Goal: Task Accomplishment & Management: Use online tool/utility

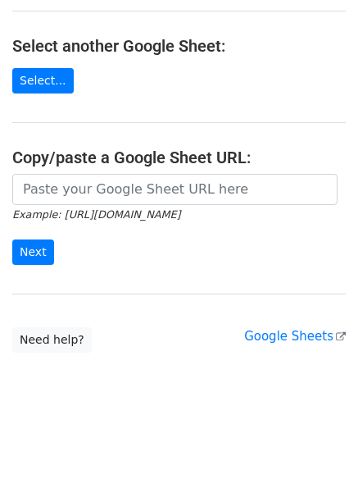
scroll to position [192, 0]
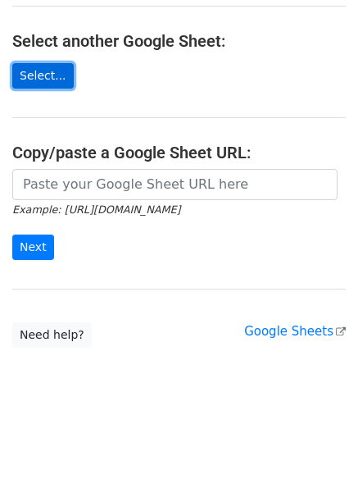
click at [57, 84] on link "Select..." at bounding box center [43, 75] width 62 height 25
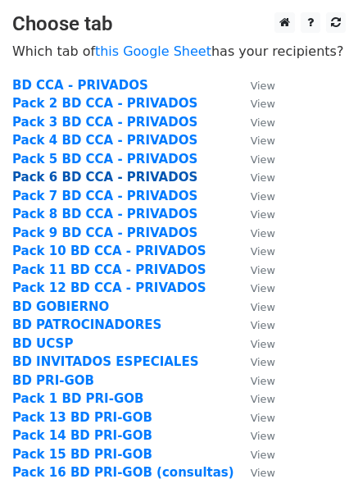
click at [58, 183] on strong "Pack 6 BD CCA - PRIVADOS" at bounding box center [104, 177] width 185 height 15
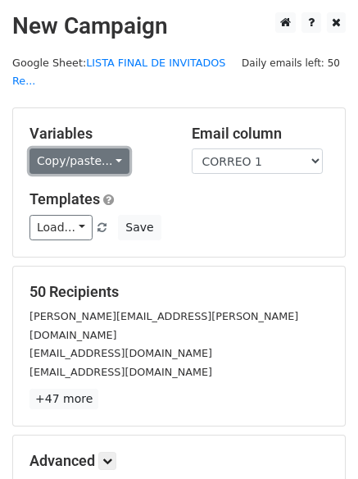
click at [81, 148] on link "Copy/paste..." at bounding box center [80, 160] width 100 height 25
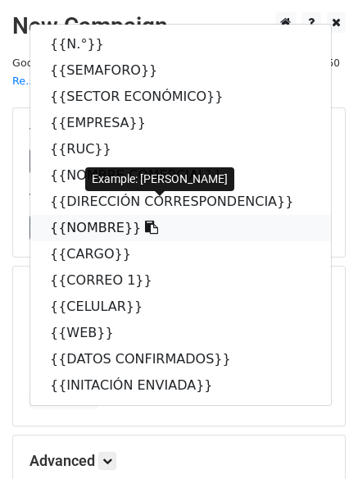
click at [75, 215] on link "{{NOMBRE}}" at bounding box center [180, 228] width 301 height 26
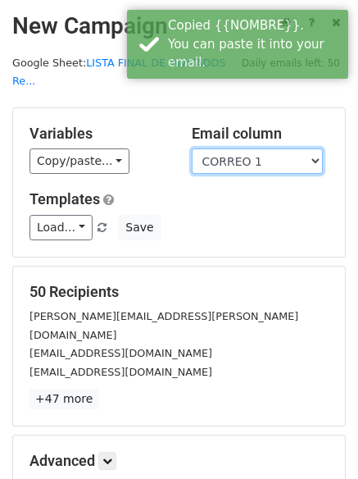
click at [232, 148] on select "N.° SEMAFORO SECTOR ECONÓMICO EMPRESA RUC NOMBRE COMERCIAL DIRECCIÓN CORRESPOND…" at bounding box center [257, 160] width 131 height 25
click at [192, 148] on select "N.° SEMAFORO SECTOR ECONÓMICO EMPRESA RUC NOMBRE COMERCIAL DIRECCIÓN CORRESPOND…" at bounding box center [257, 160] width 131 height 25
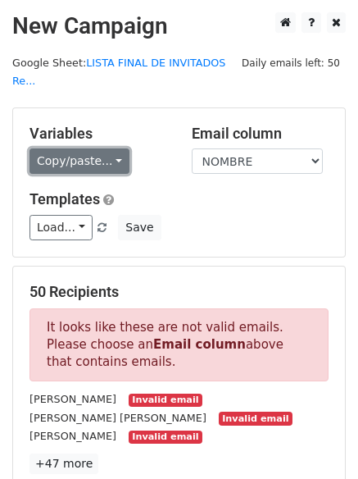
click at [94, 148] on link "Copy/paste..." at bounding box center [80, 160] width 100 height 25
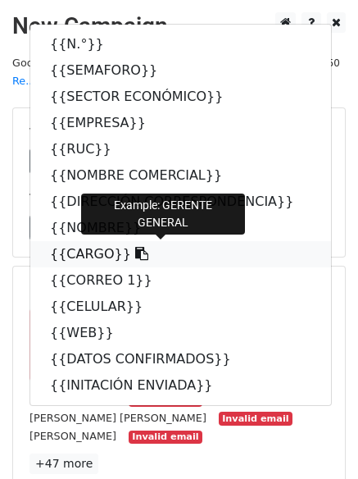
click at [82, 241] on link "{{CARGO}}" at bounding box center [180, 254] width 301 height 26
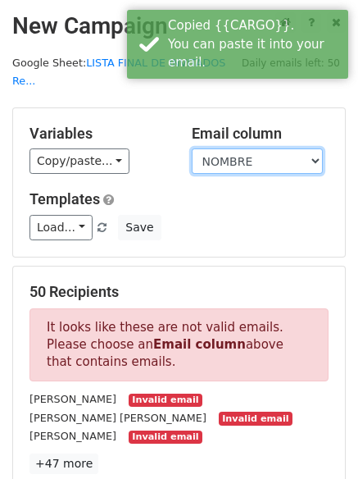
click at [261, 148] on select "N.° SEMAFORO SECTOR ECONÓMICO EMPRESA RUC NOMBRE COMERCIAL DIRECCIÓN CORRESPOND…" at bounding box center [257, 160] width 131 height 25
click at [192, 148] on select "N.° SEMAFORO SECTOR ECONÓMICO EMPRESA RUC NOMBRE COMERCIAL DIRECCIÓN CORRESPOND…" at bounding box center [257, 160] width 131 height 25
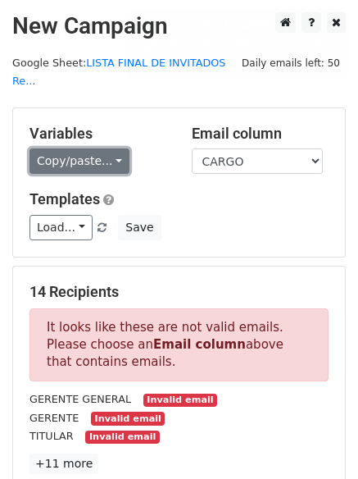
click at [80, 148] on link "Copy/paste..." at bounding box center [80, 160] width 100 height 25
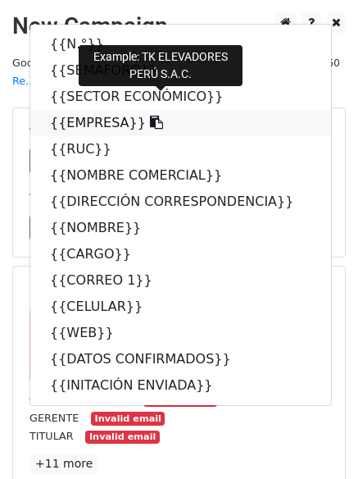
click at [75, 110] on link "{{EMPRESA}}" at bounding box center [180, 123] width 301 height 26
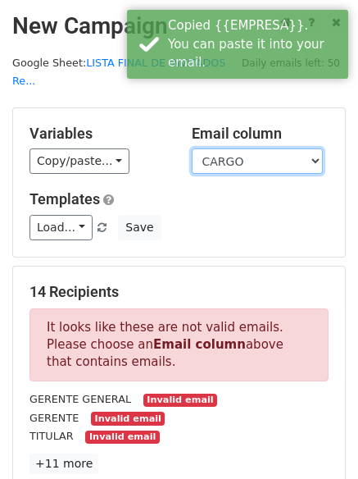
click at [281, 148] on select "N.° SEMAFORO SECTOR ECONÓMICO EMPRESA RUC NOMBRE COMERCIAL DIRECCIÓN CORRESPOND…" at bounding box center [257, 160] width 131 height 25
click at [192, 148] on select "N.° SEMAFORO SECTOR ECONÓMICO EMPRESA RUC NOMBRE COMERCIAL DIRECCIÓN CORRESPOND…" at bounding box center [257, 160] width 131 height 25
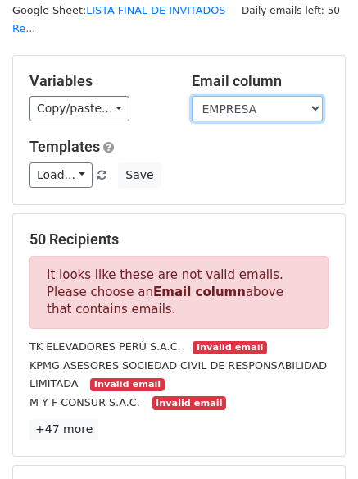
scroll to position [82, 0]
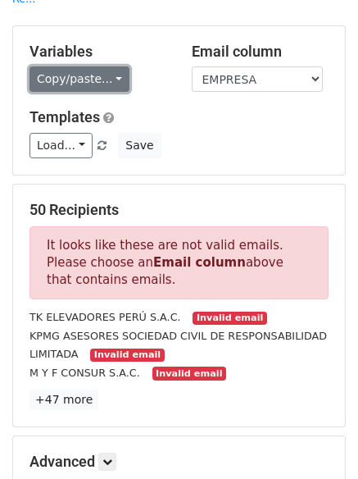
click at [72, 66] on link "Copy/paste..." at bounding box center [80, 78] width 100 height 25
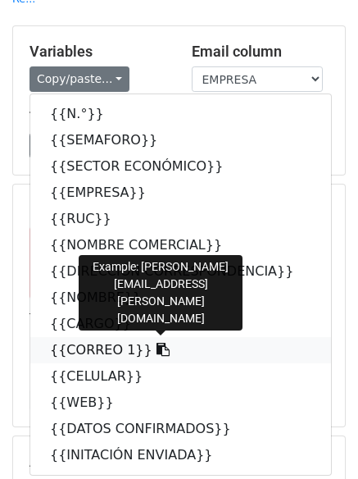
click at [75, 337] on link "{{CORREO 1}}" at bounding box center [180, 350] width 301 height 26
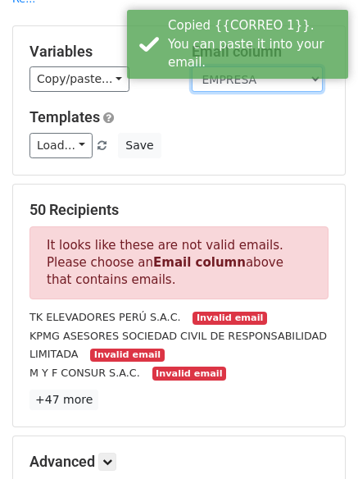
click at [235, 70] on select "N.° SEMAFORO SECTOR ECONÓMICO EMPRESA RUC NOMBRE COMERCIAL DIRECCIÓN CORRESPOND…" at bounding box center [257, 78] width 131 height 25
select select "CORREO 1"
click at [192, 66] on select "N.° SEMAFORO SECTOR ECONÓMICO EMPRESA RUC NOMBRE COMERCIAL DIRECCIÓN CORRESPOND…" at bounding box center [257, 78] width 131 height 25
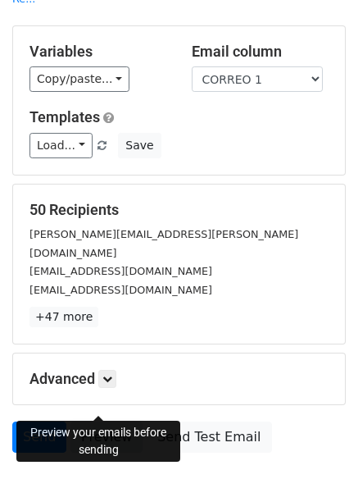
click at [98, 422] on link "Preview" at bounding box center [107, 437] width 72 height 31
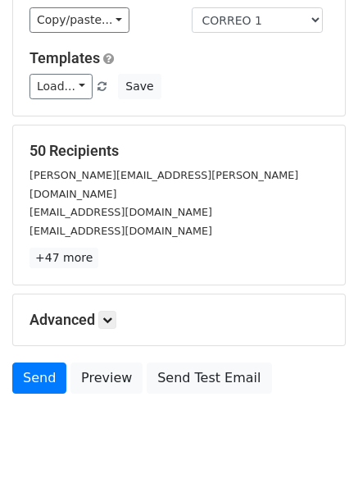
scroll to position [158, 0]
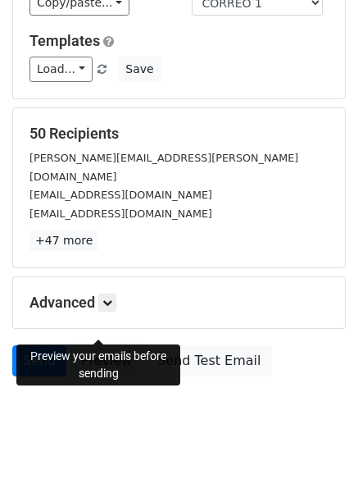
click at [99, 345] on link "Preview" at bounding box center [107, 360] width 72 height 31
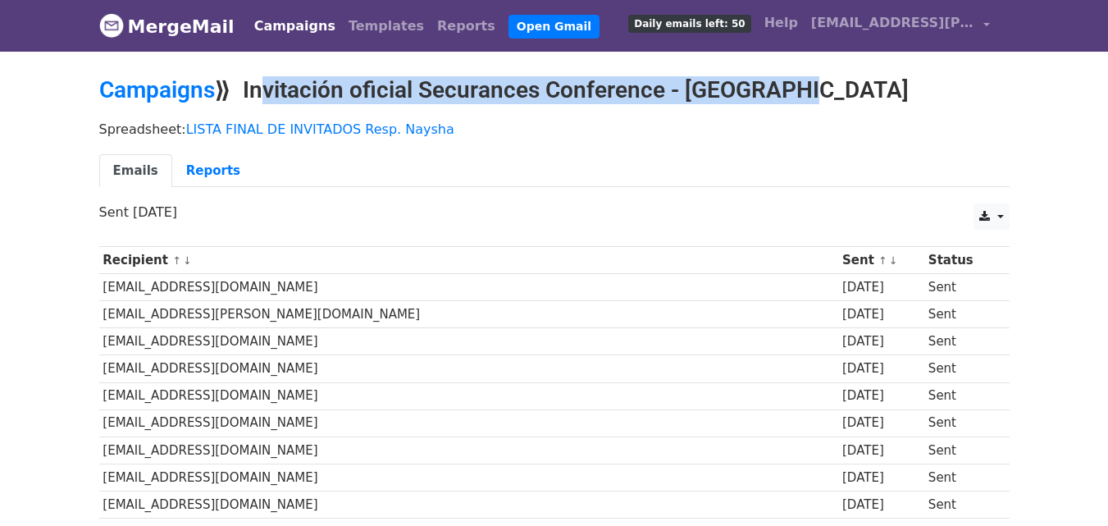
copy h2 "Invitación oficial Securances Conference - [GEOGRAPHIC_DATA]"
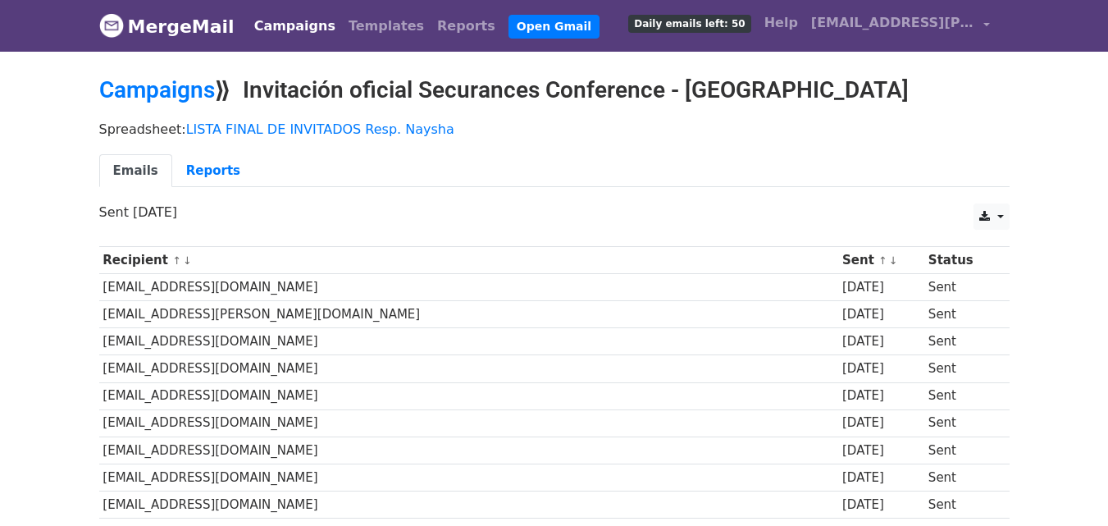
click at [792, 90] on h2 "Campaigns ⟫ Invitación oficial Securances Conference - [GEOGRAPHIC_DATA]" at bounding box center [554, 90] width 910 height 28
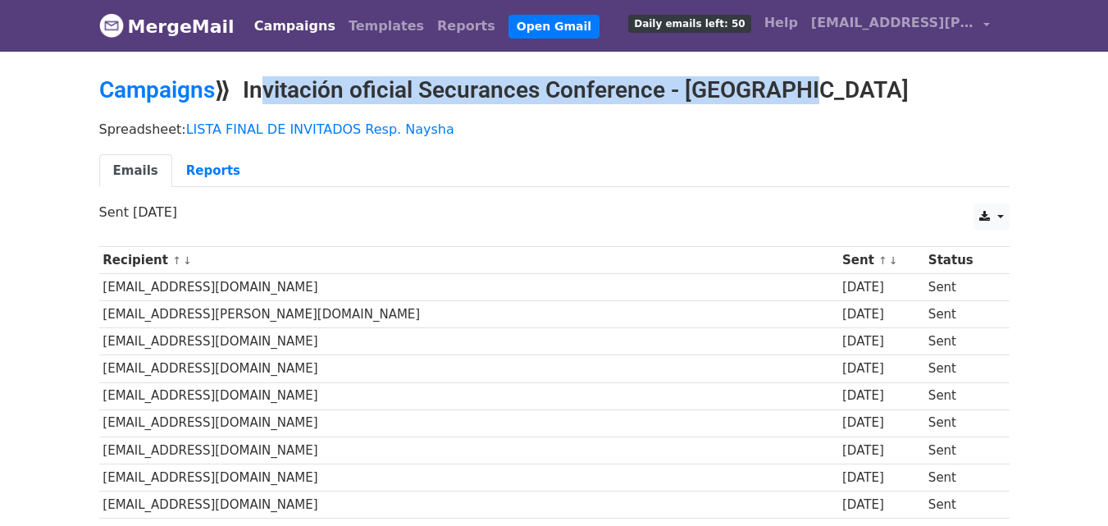
drag, startPoint x: 304, startPoint y: 86, endPoint x: 791, endPoint y: 96, distance: 486.5
click at [792, 94] on h2 "Campaigns ⟫ Invitación oficial Securances Conference - Arequipa" at bounding box center [554, 90] width 910 height 28
copy h2 "Invitación oficial Securances Conference - [GEOGRAPHIC_DATA]"
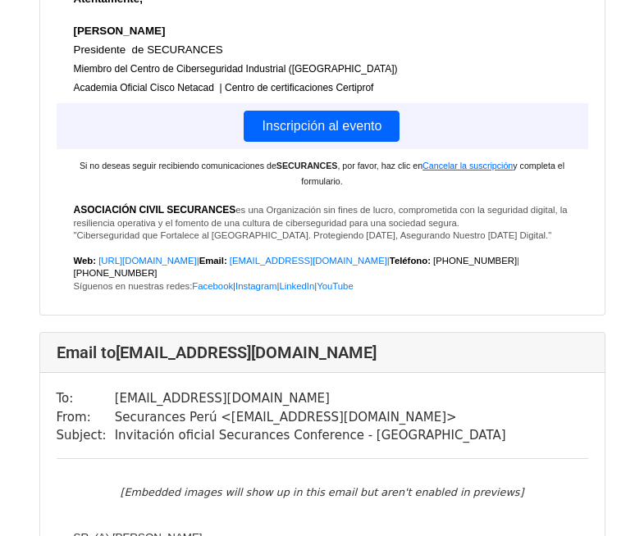
scroll to position [50844, 0]
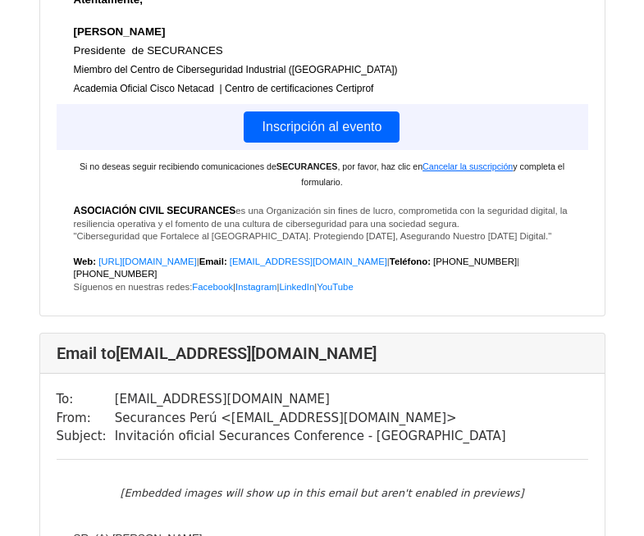
drag, startPoint x: 241, startPoint y: 256, endPoint x: 107, endPoint y: 230, distance: 136.1
drag, startPoint x: 107, startPoint y: 256, endPoint x: 249, endPoint y: 252, distance: 142.0
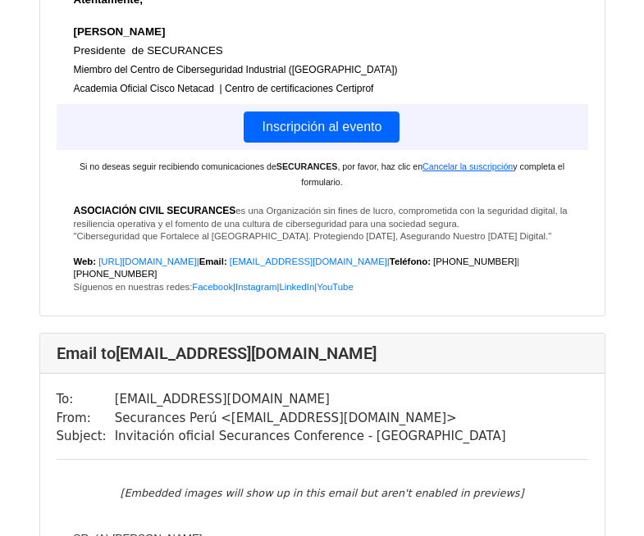
drag, startPoint x: 202, startPoint y: 253, endPoint x: 226, endPoint y: 253, distance: 23.8
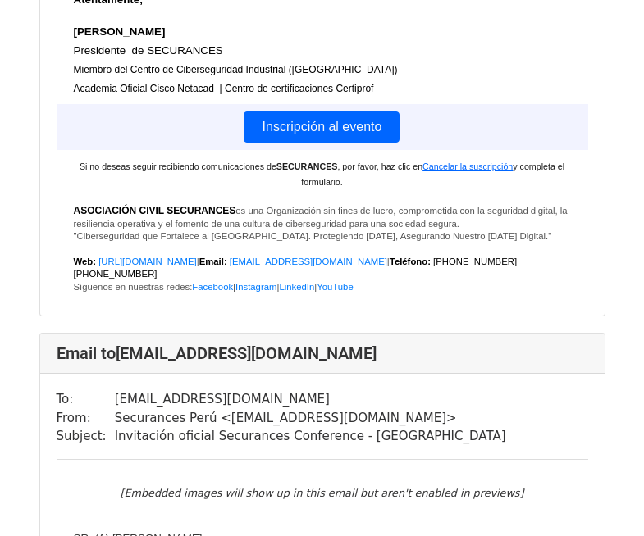
copy tbody "gvargas@senati.edu.pe"
